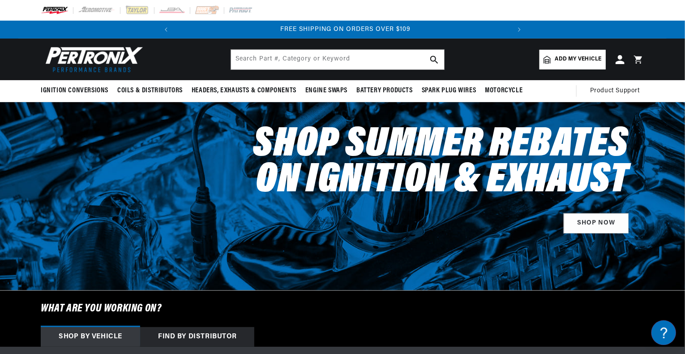
scroll to position [0, 334]
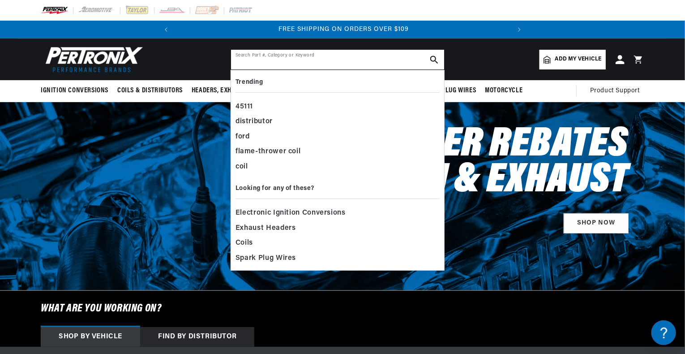
click at [247, 57] on input "text" at bounding box center [337, 60] width 213 height 20
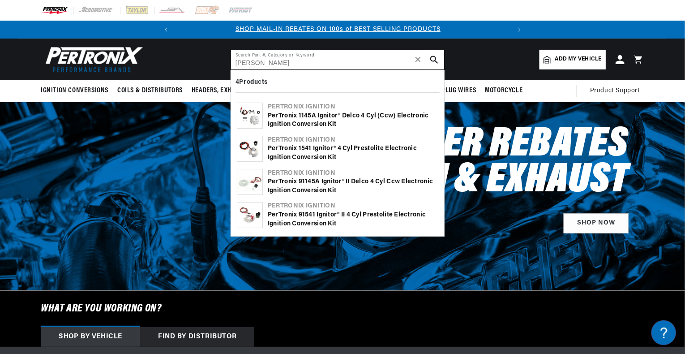
scroll to position [0, 0]
type input "[PERSON_NAME]"
click at [584, 58] on span "Add my vehicle" at bounding box center [578, 59] width 47 height 9
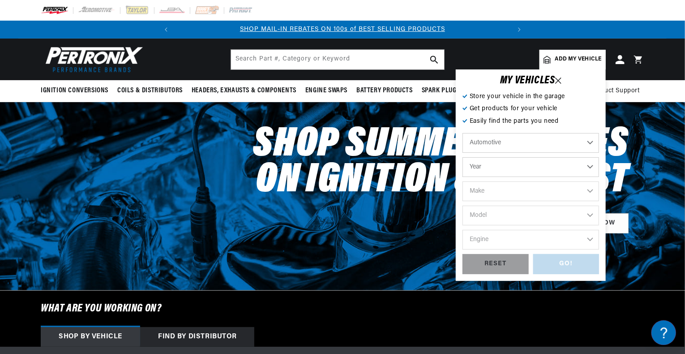
click at [590, 139] on select "Automotive Agricultural Industrial Marine Motorcycle" at bounding box center [531, 143] width 137 height 20
click at [463, 133] on select "Automotive Agricultural Industrial Marine Motorcycle" at bounding box center [531, 143] width 137 height 20
select select "Agricultural"
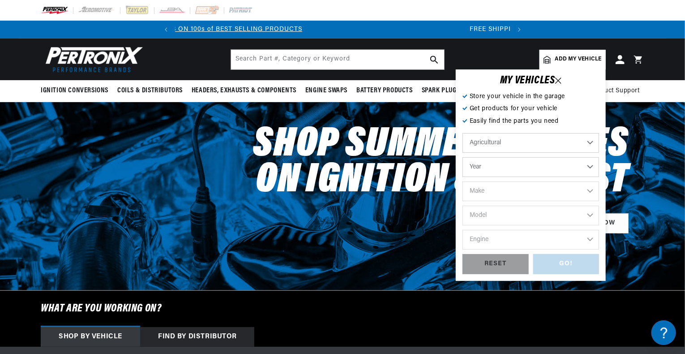
click at [589, 165] on select "Year [DATE] 1965 1964 1960 1959 1958 1957 1939 1938 1937" at bounding box center [531, 167] width 137 height 20
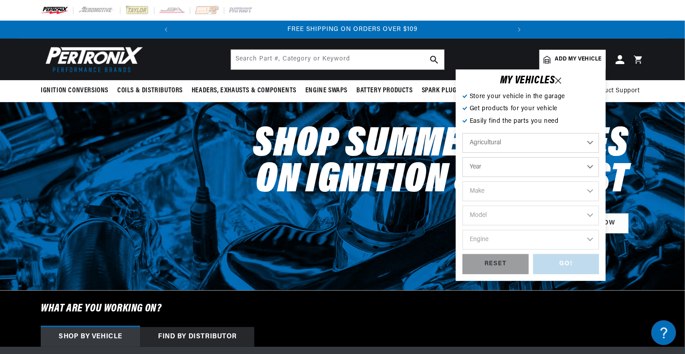
scroll to position [0, 334]
select select "1970"
click at [463, 157] on select "Year [DATE] 1965 1964 1960 1959 1958 1957 1939 1938 1937" at bounding box center [531, 167] width 137 height 20
select select "1970"
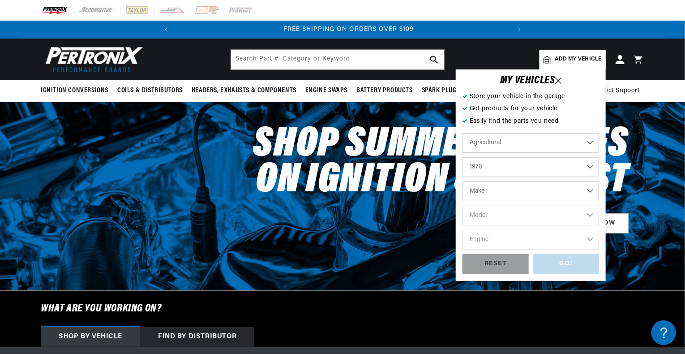
scroll to position [0, 334]
click at [588, 189] on select "Make International Harvester" at bounding box center [531, 191] width 137 height 20
click at [590, 190] on select "Make International Harvester" at bounding box center [531, 191] width 137 height 20
click at [463, 181] on select "Make International Harvester" at bounding box center [531, 191] width 137 height 20
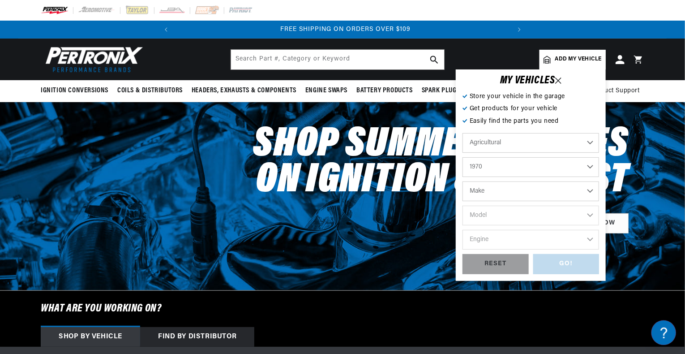
scroll to position [0, 334]
click at [590, 191] on select "Make International Harvester" at bounding box center [531, 191] width 137 height 20
click at [560, 80] on icon at bounding box center [558, 80] width 6 height 6
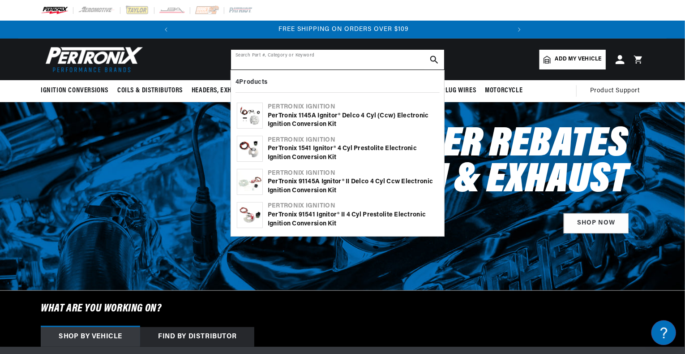
click at [235, 57] on input "text" at bounding box center [337, 60] width 213 height 20
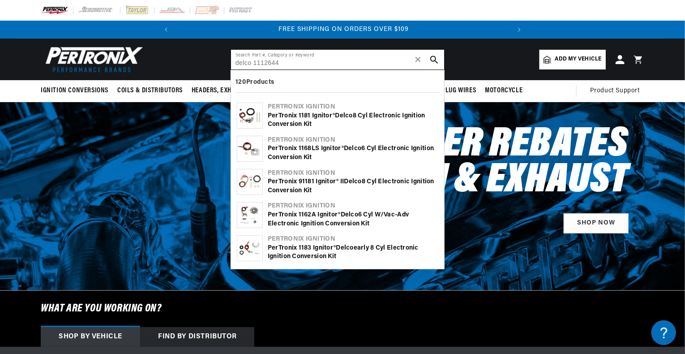
type input "delco 1112644"
click at [435, 60] on use "search button" at bounding box center [434, 60] width 8 height 8
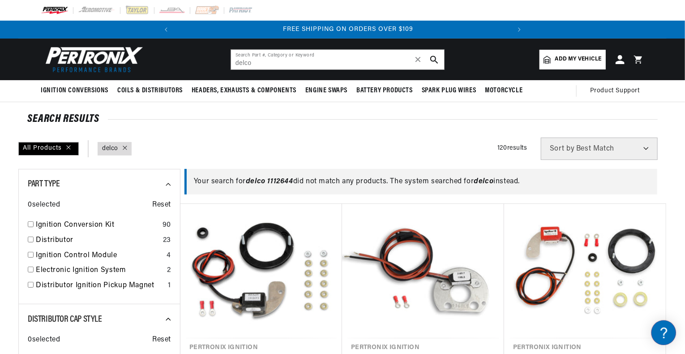
scroll to position [0, 334]
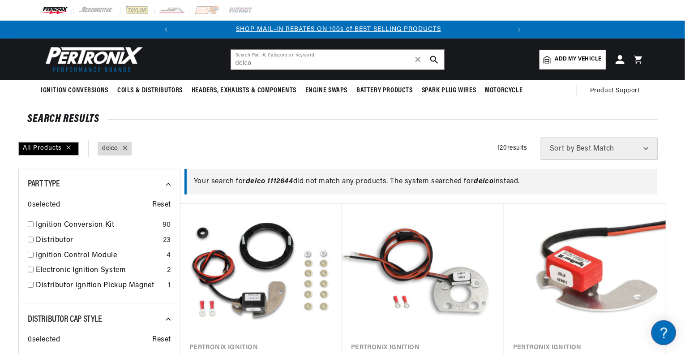
scroll to position [0, 0]
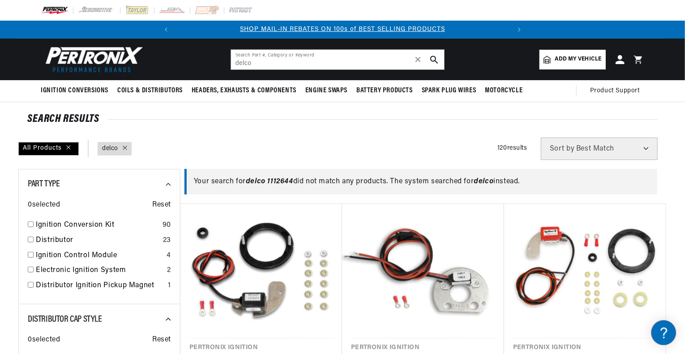
drag, startPoint x: 685, startPoint y: 299, endPoint x: 681, endPoint y: 296, distance: 5.4
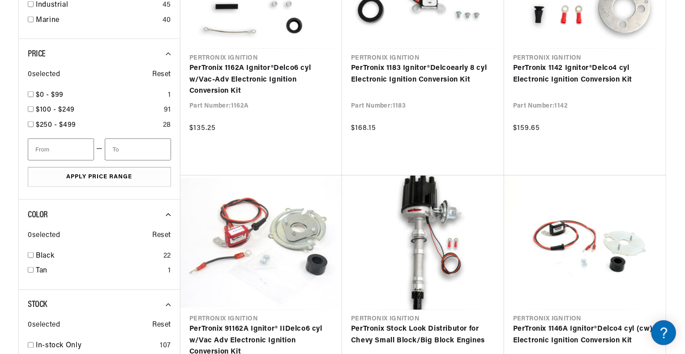
scroll to position [929, 0]
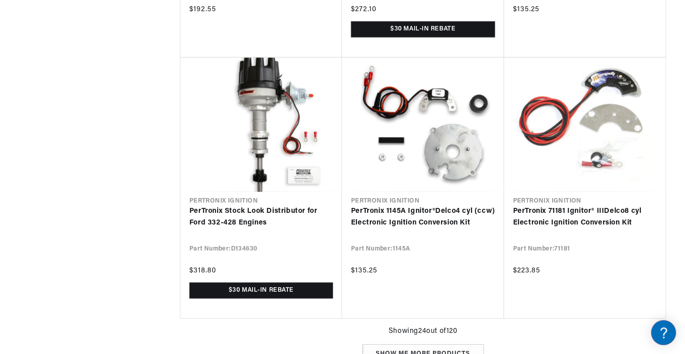
type input "delco"
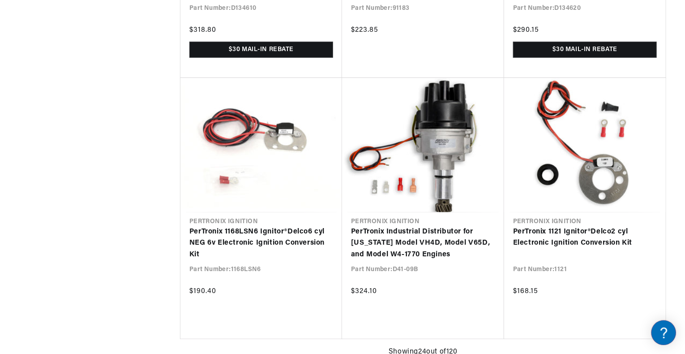
scroll to position [1919, 0]
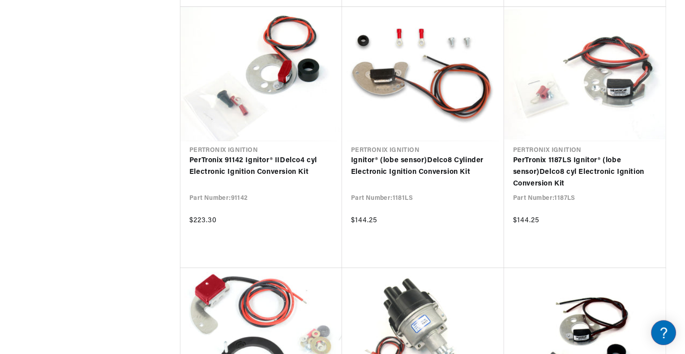
drag, startPoint x: 684, startPoint y: 283, endPoint x: 684, endPoint y: 290, distance: 6.7
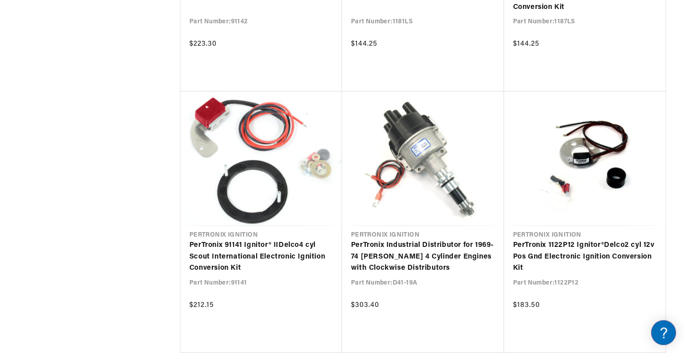
drag, startPoint x: 685, startPoint y: 294, endPoint x: 686, endPoint y: 313, distance: 19.3
drag, startPoint x: 686, startPoint y: 309, endPoint x: 681, endPoint y: 279, distance: 30.4
